Goal: Task Accomplishment & Management: Use online tool/utility

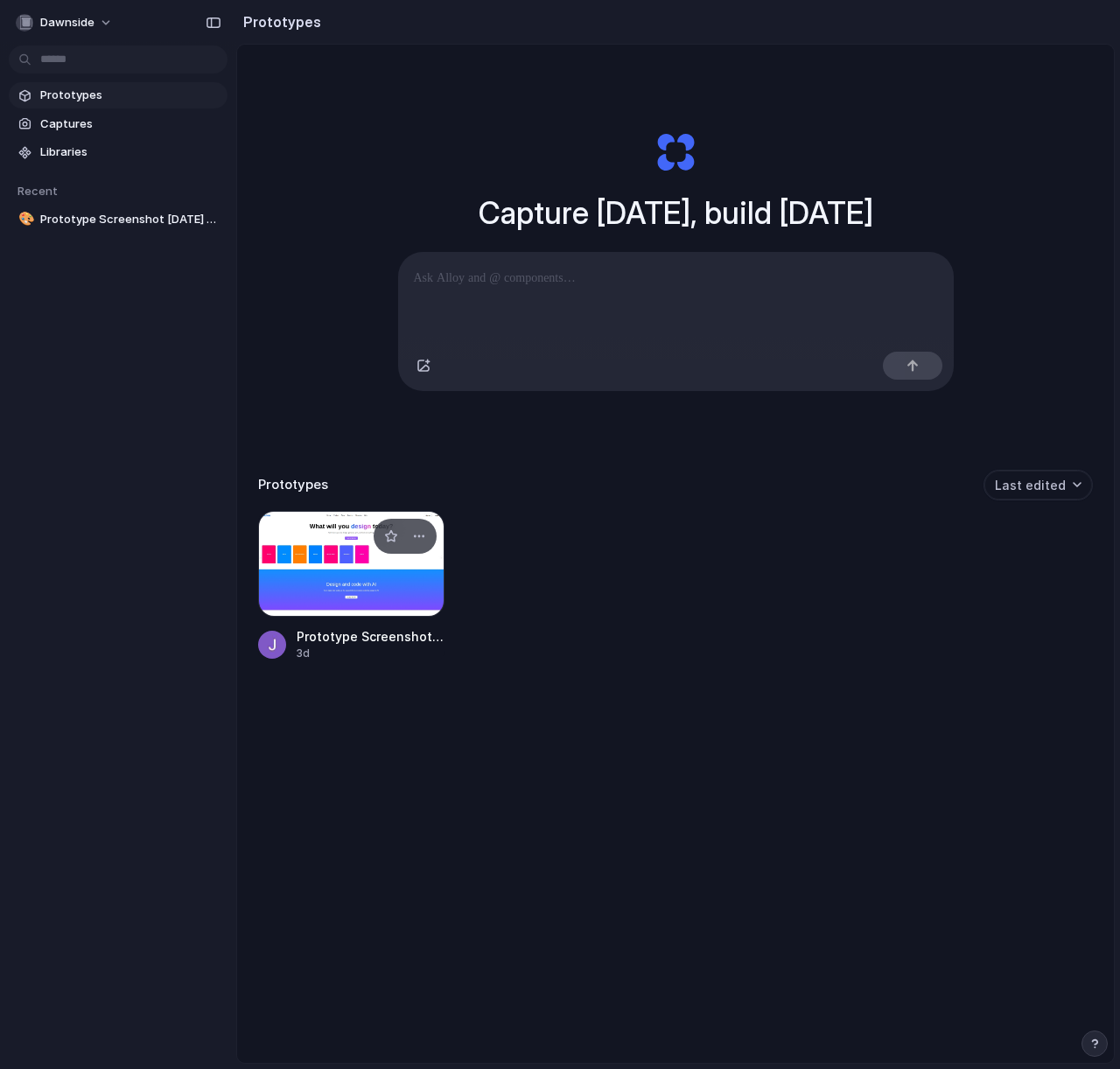
click at [356, 592] on div at bounding box center [351, 564] width 186 height 107
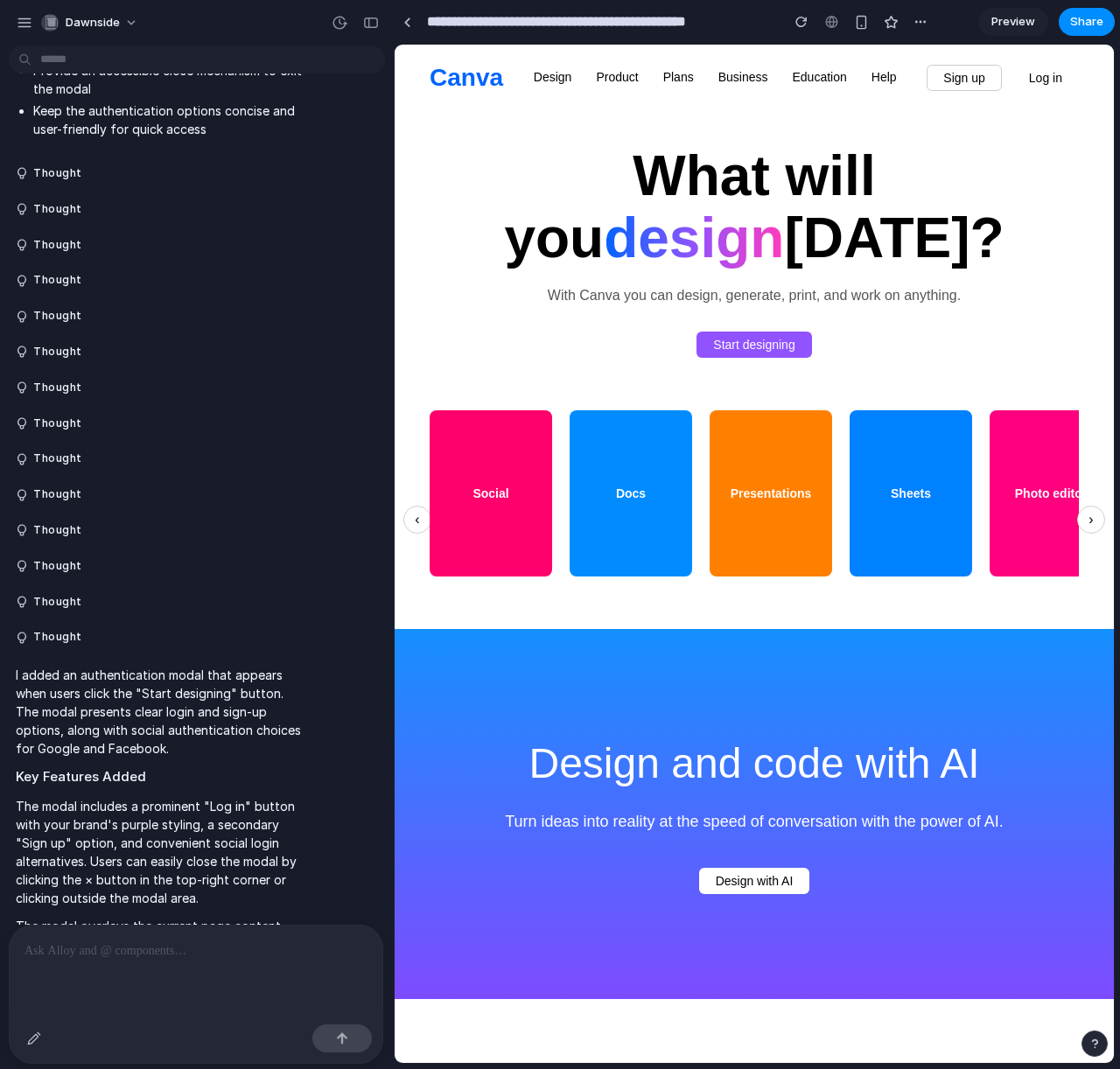
scroll to position [1239, 0]
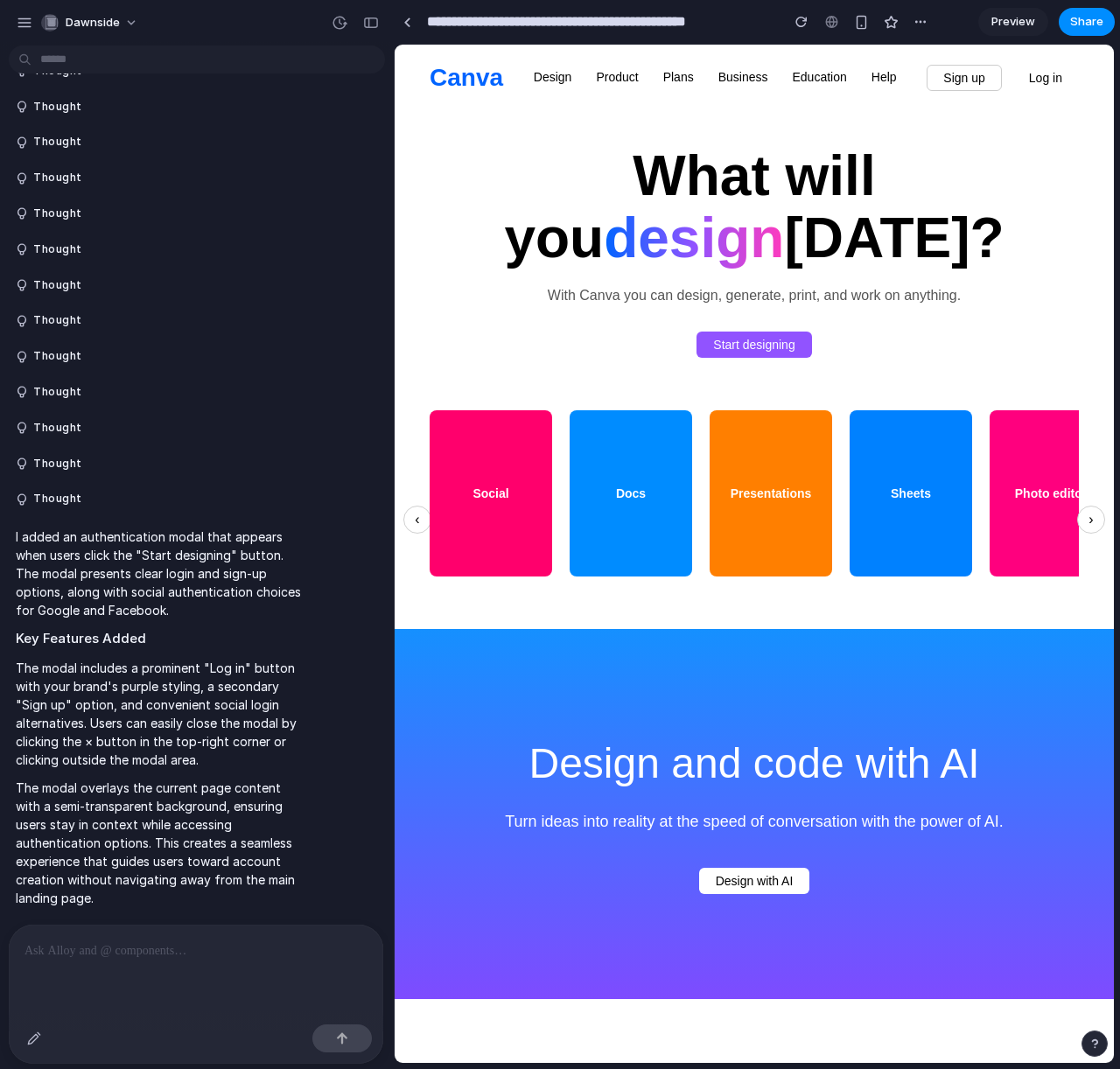
click at [784, 206] on span "design" at bounding box center [693, 238] width 180 height 63
click at [1031, 79] on button "Log in" at bounding box center [1045, 78] width 67 height 26
click at [804, 337] on button "Start designing" at bounding box center [754, 345] width 115 height 26
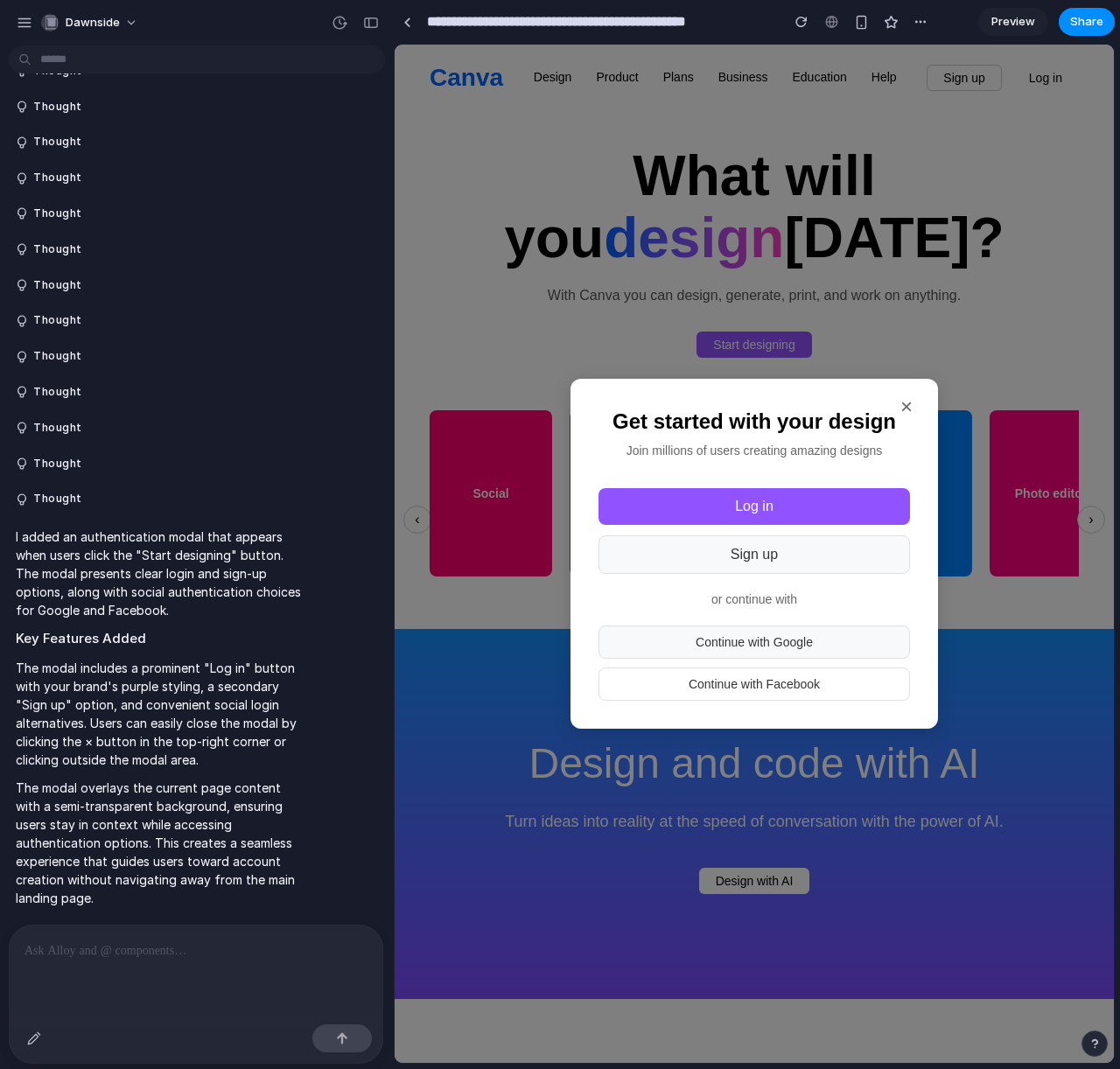
click at [827, 649] on button "Continue with Google" at bounding box center [754, 642] width 312 height 33
click at [883, 464] on div "× Get started with your design Join millions of users creating amazing designs …" at bounding box center [754, 555] width 368 height 351
click at [906, 420] on button "×" at bounding box center [907, 407] width 28 height 28
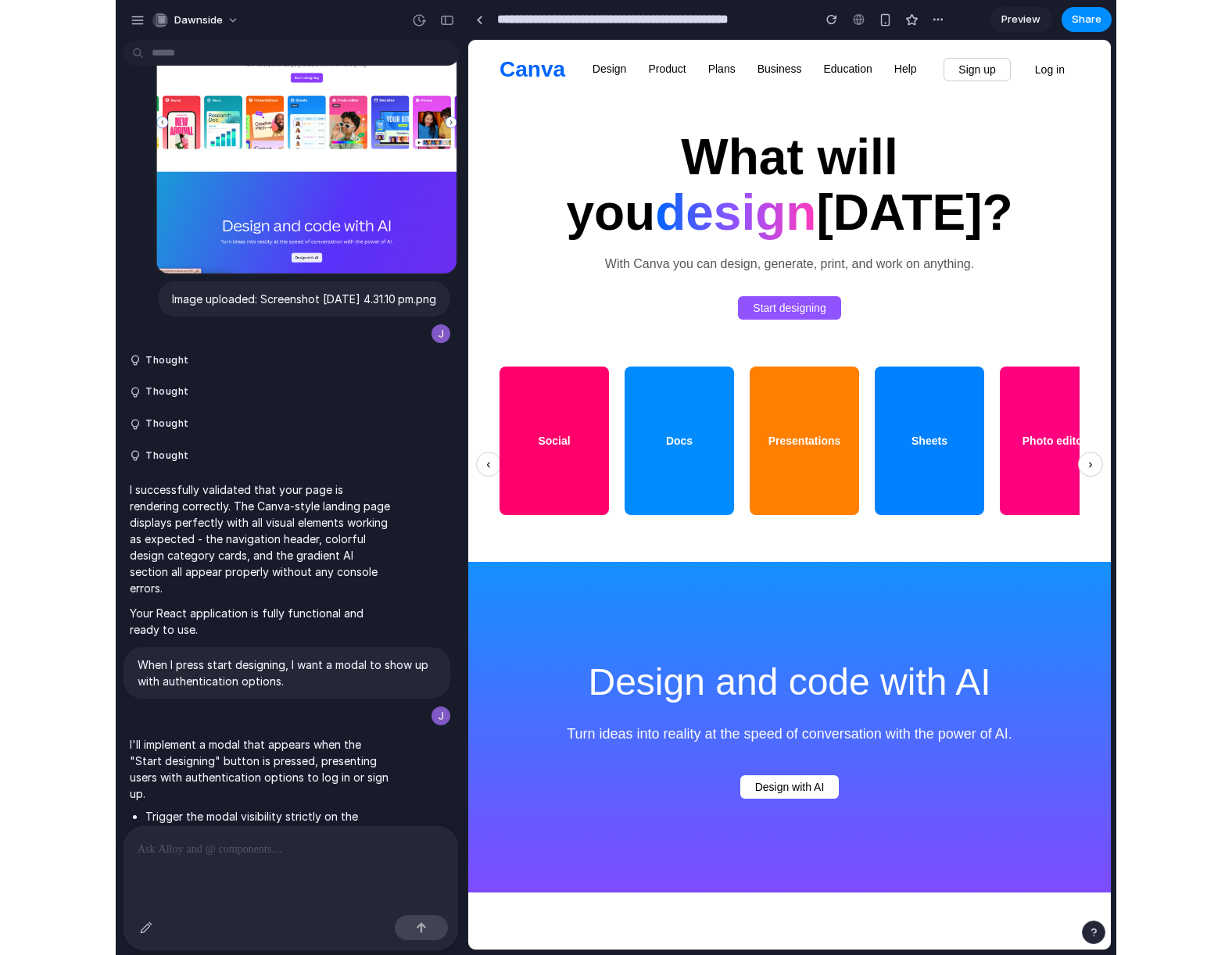
scroll to position [0, 0]
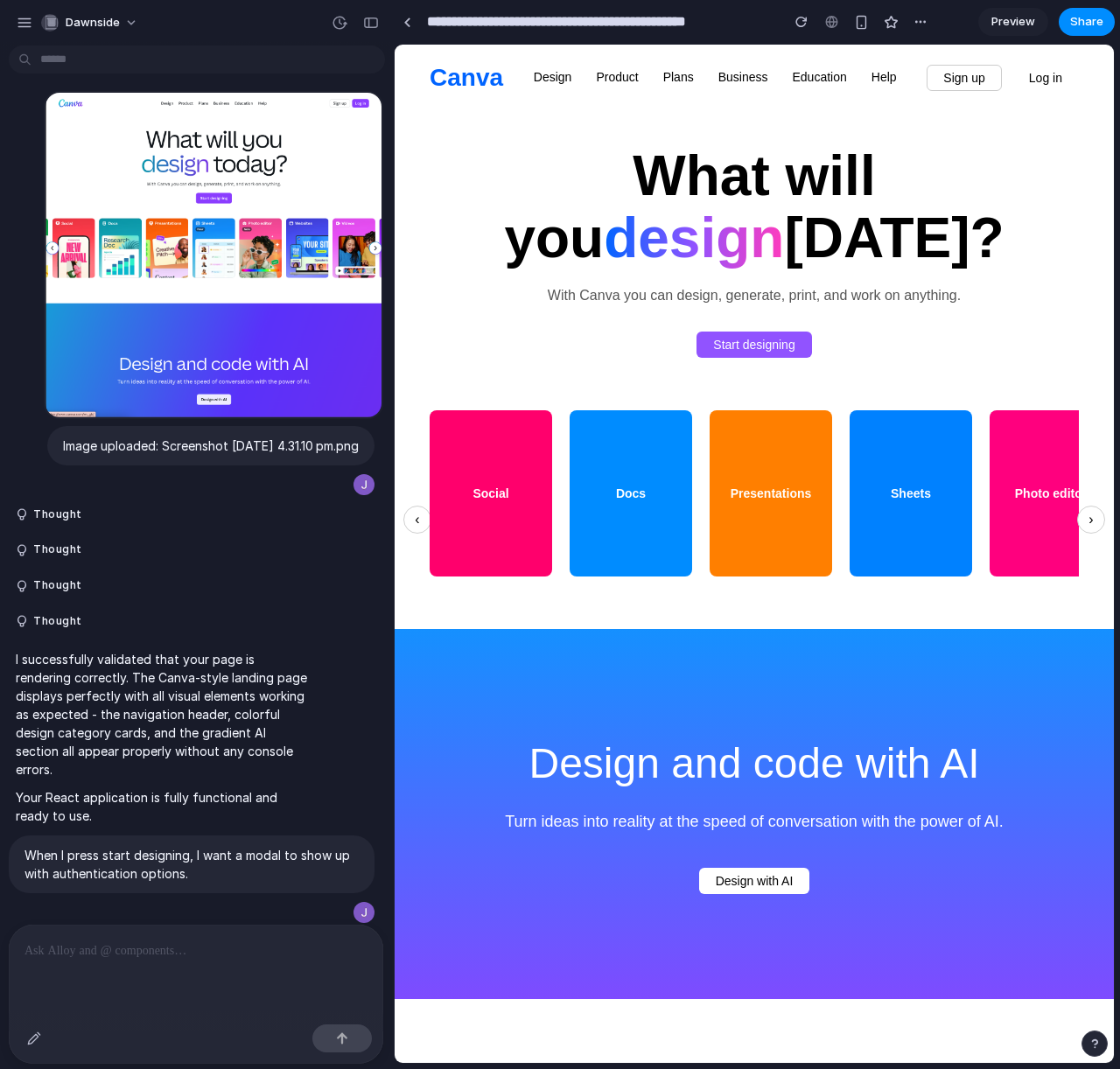
click at [147, 332] on div at bounding box center [191, 255] width 384 height 328
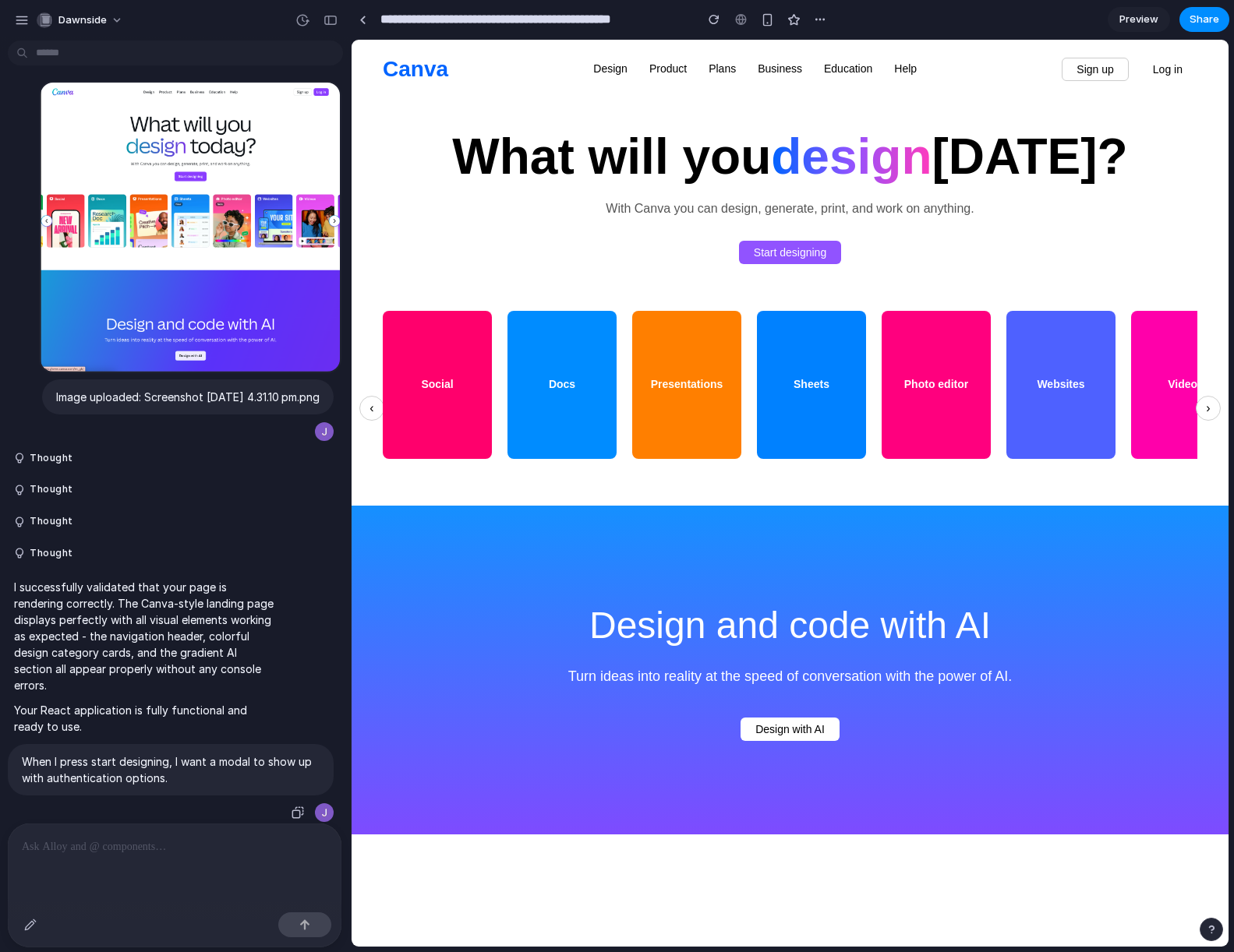
scroll to position [359, 0]
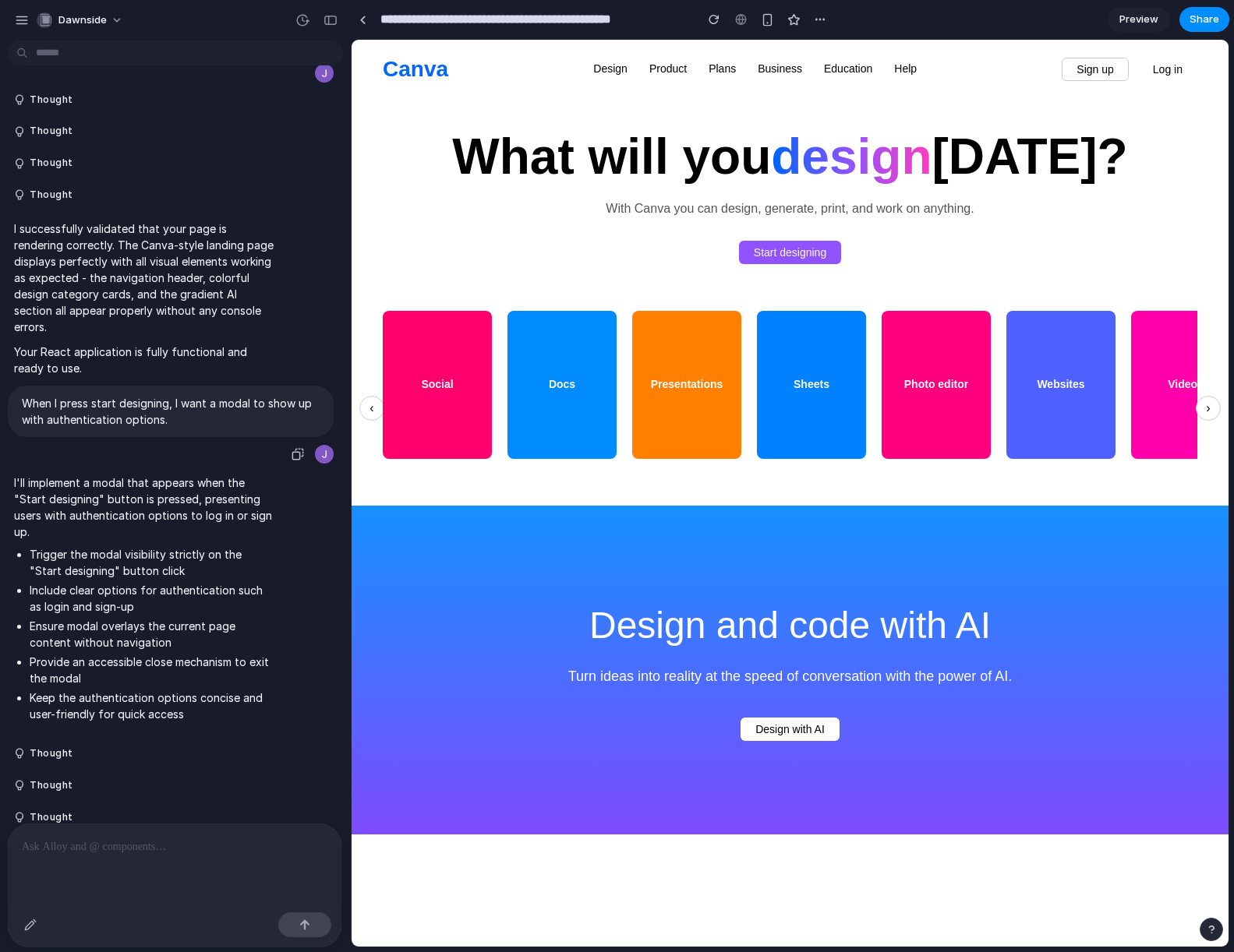
click at [113, 428] on p "When I press start designing, I want a modal to show up with authentication opt…" at bounding box center [170, 411] width 298 height 33
copy div "When I press start designing, I want a modal to show up with authentication opt…"
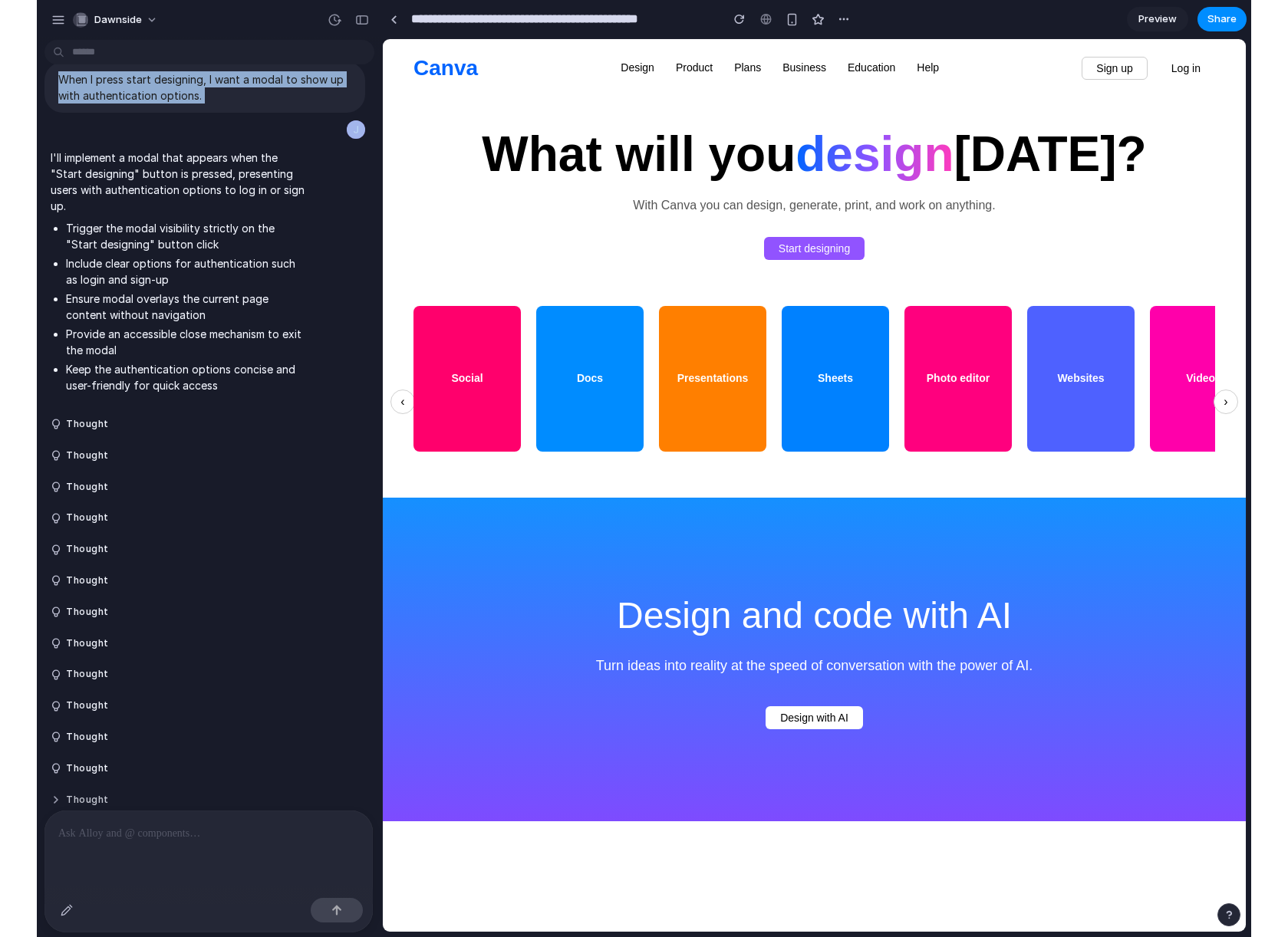
scroll to position [1086, 0]
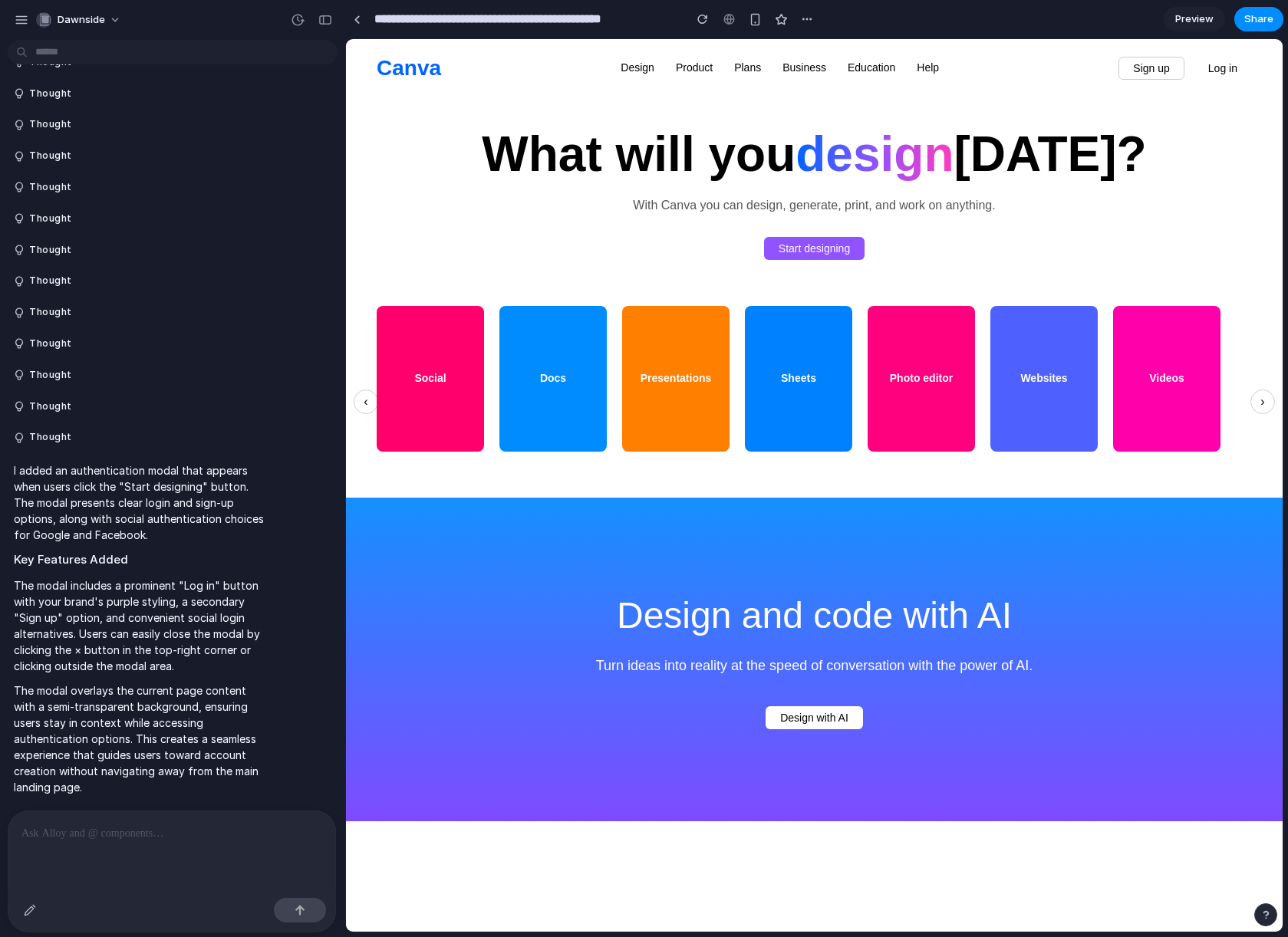
click at [187, 840] on div at bounding box center [172, 832] width 329 height 43
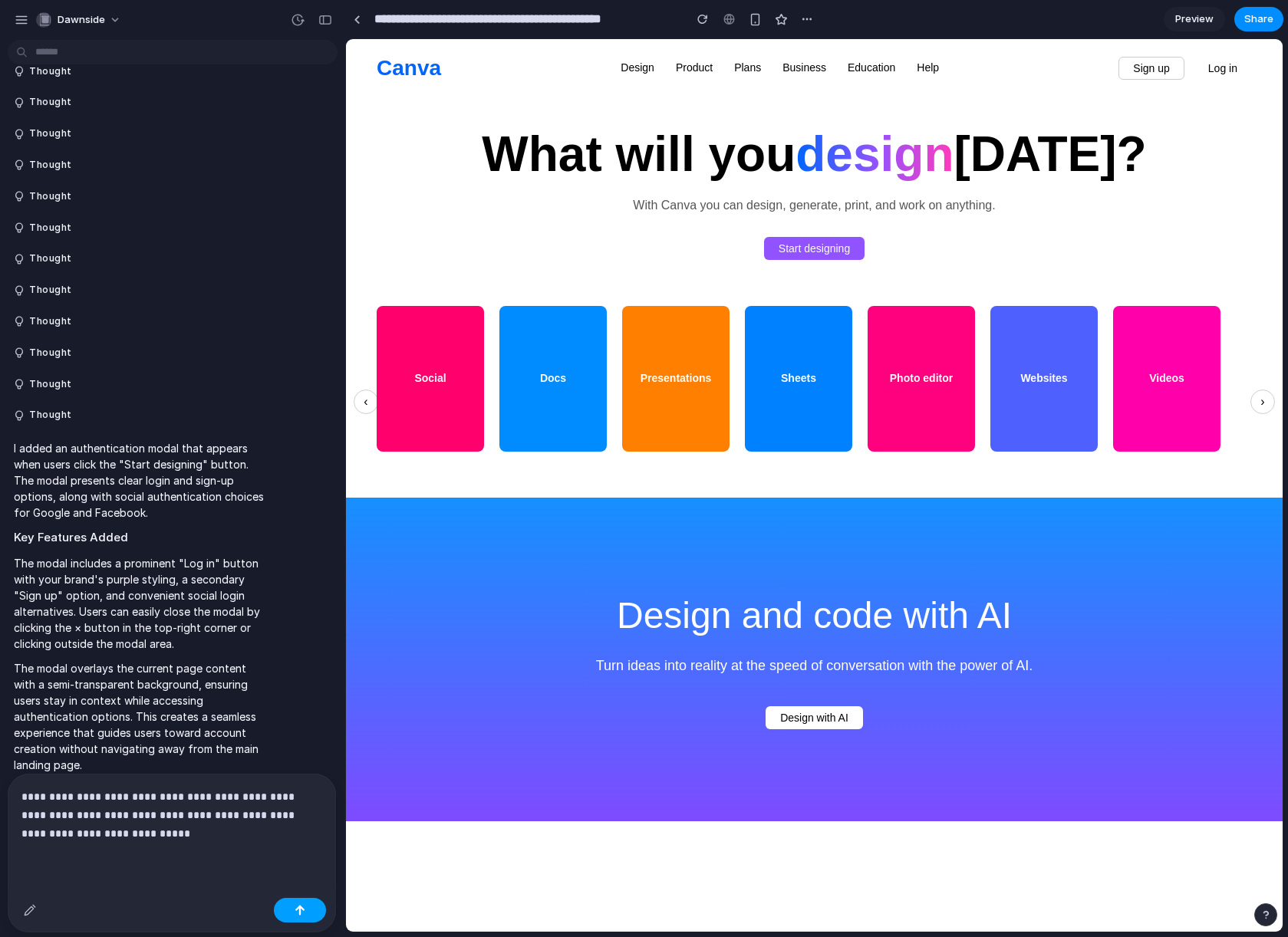
click at [291, 908] on button "button" at bounding box center [300, 910] width 52 height 25
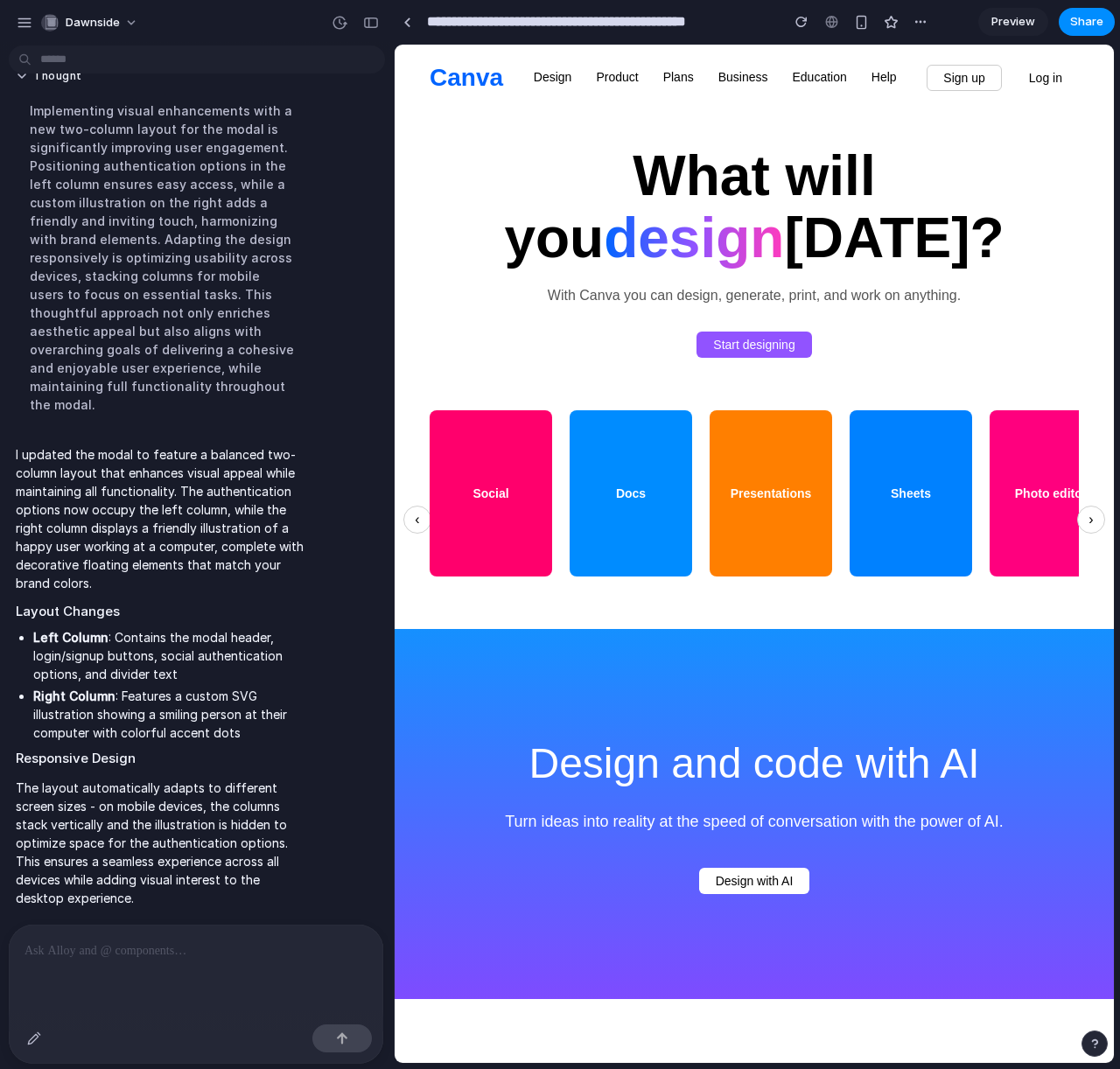
scroll to position [0, 0]
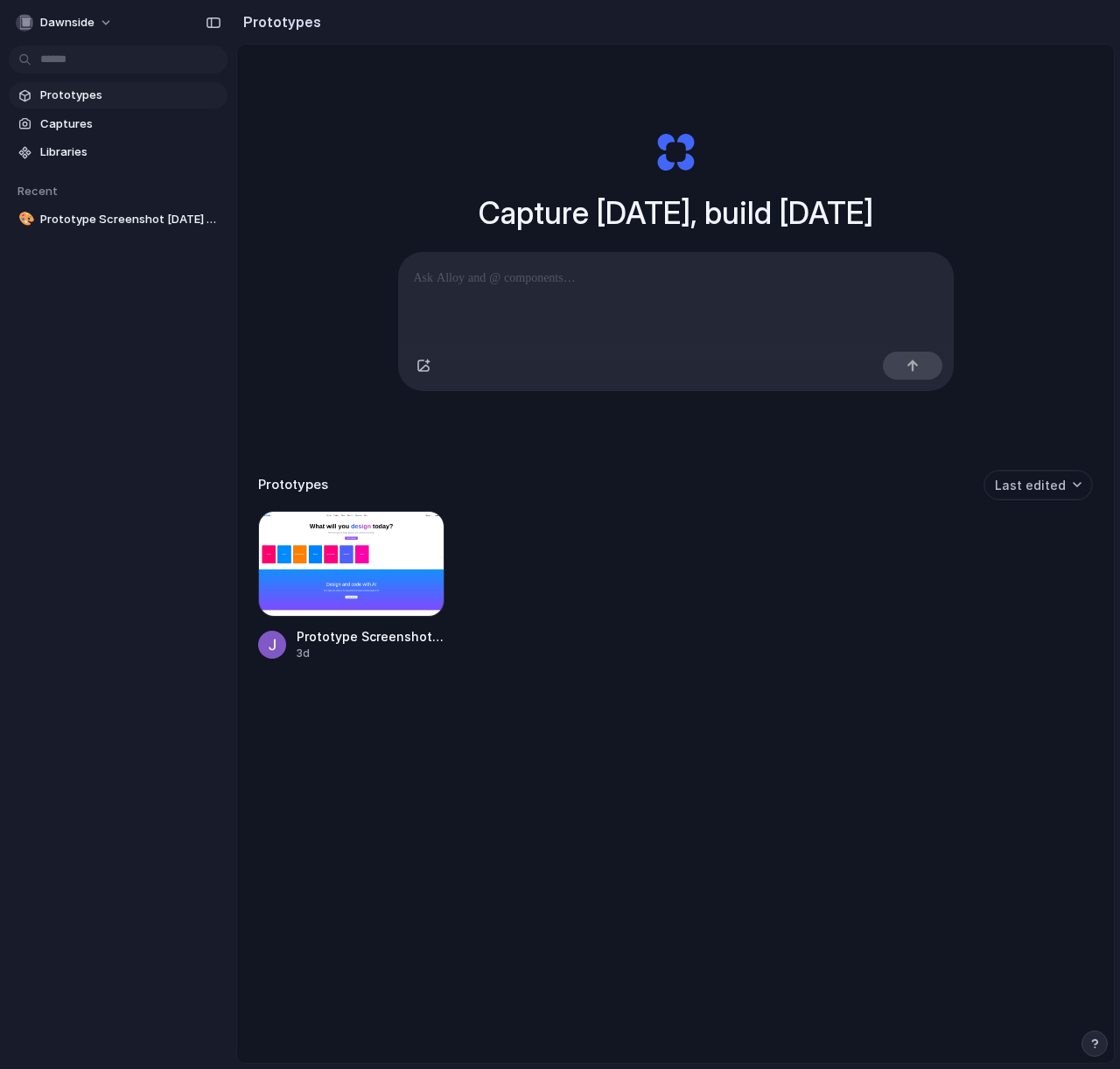
click at [113, 165] on section "Recent 🎨 Prototype Screenshot 2025-08-08 at 4.31.10 pm.png" at bounding box center [118, 198] width 236 height 68
click at [114, 162] on link "Libraries" at bounding box center [118, 153] width 219 height 26
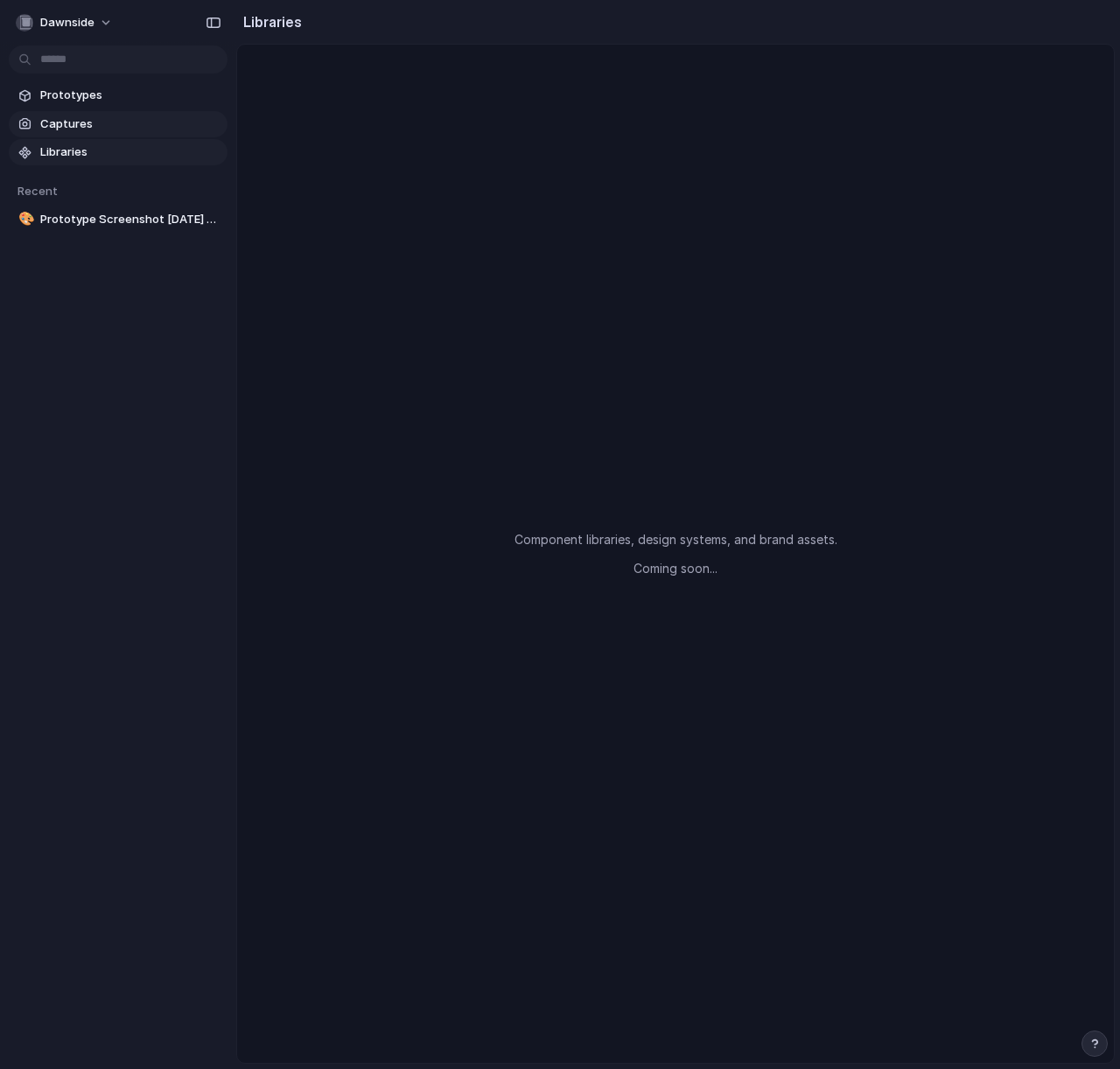
click at [153, 133] on span "Captures" at bounding box center [130, 125] width 180 height 18
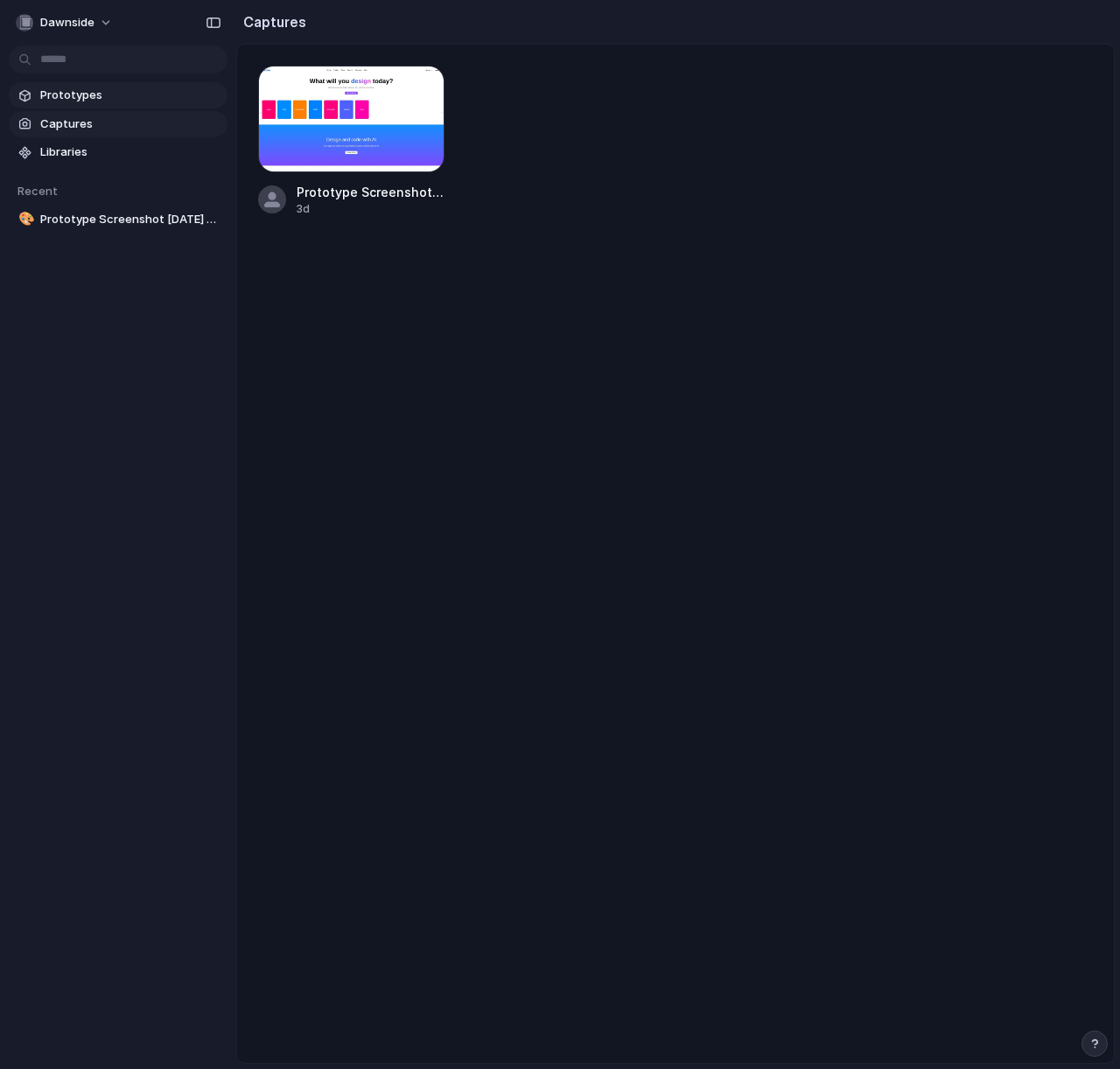
click at [165, 106] on link "Prototypes" at bounding box center [118, 96] width 219 height 26
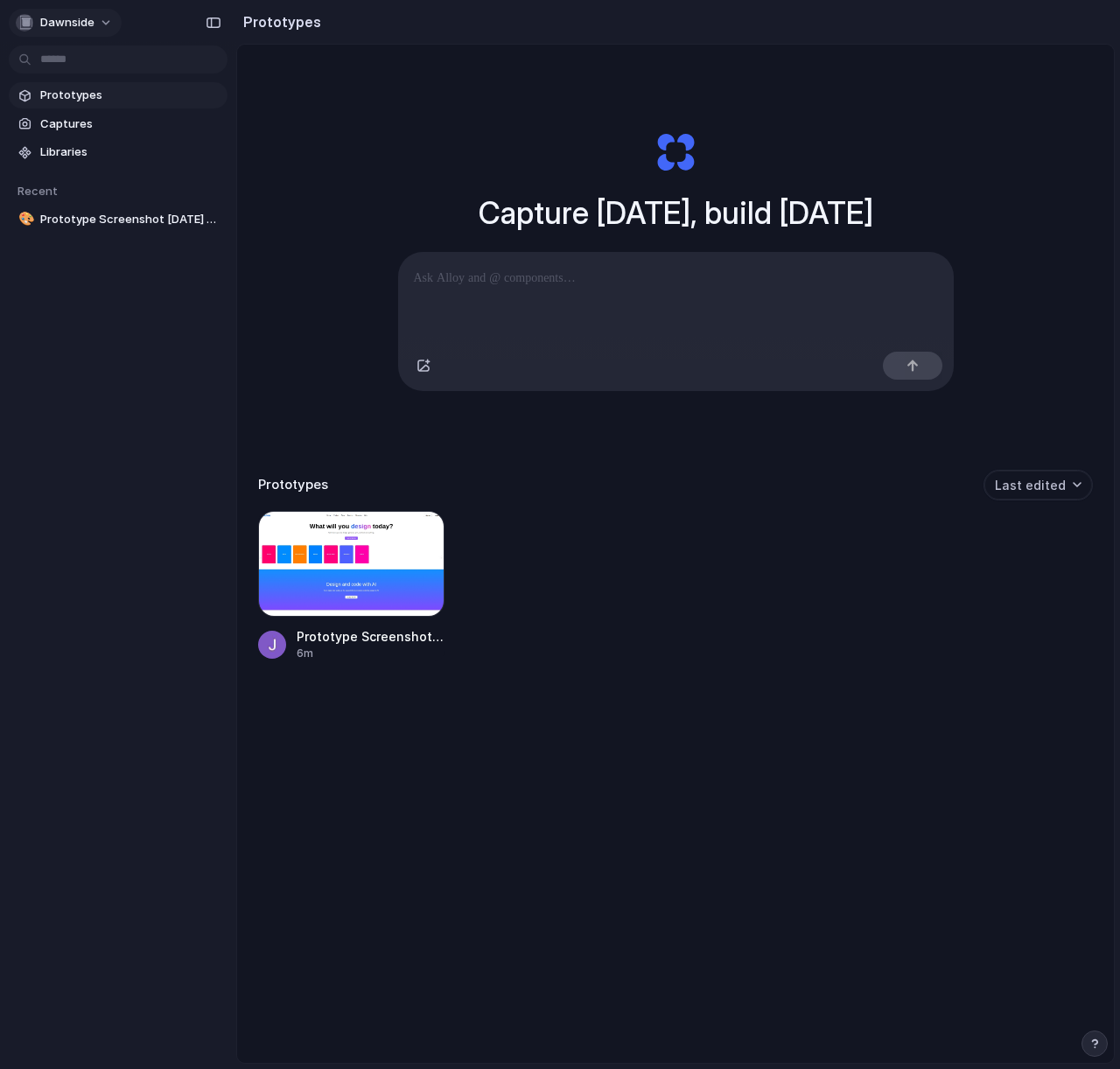
click at [90, 23] on span "dawnside" at bounding box center [68, 23] width 54 height 18
click at [556, 474] on div "Settings Invite members Change theme Change workspace Sign out" at bounding box center [560, 534] width 1120 height 1069
click at [725, 507] on div "Prototypes Last edited Prototype Screenshot 2025-08-08 at 4.31.10 pm.png 6m" at bounding box center [675, 620] width 835 height 301
